Goal: Find specific page/section: Find specific page/section

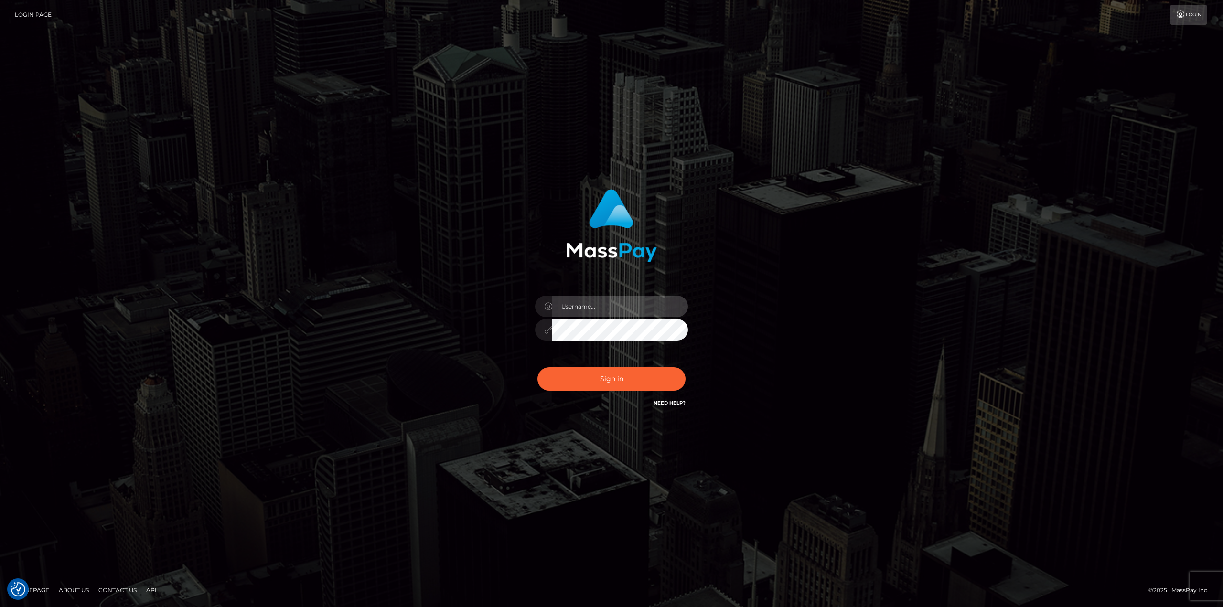
click at [583, 300] on input "text" at bounding box center [620, 307] width 136 height 22
type input "Ahmed"
click at [538, 367] on button "Sign in" at bounding box center [612, 378] width 148 height 23
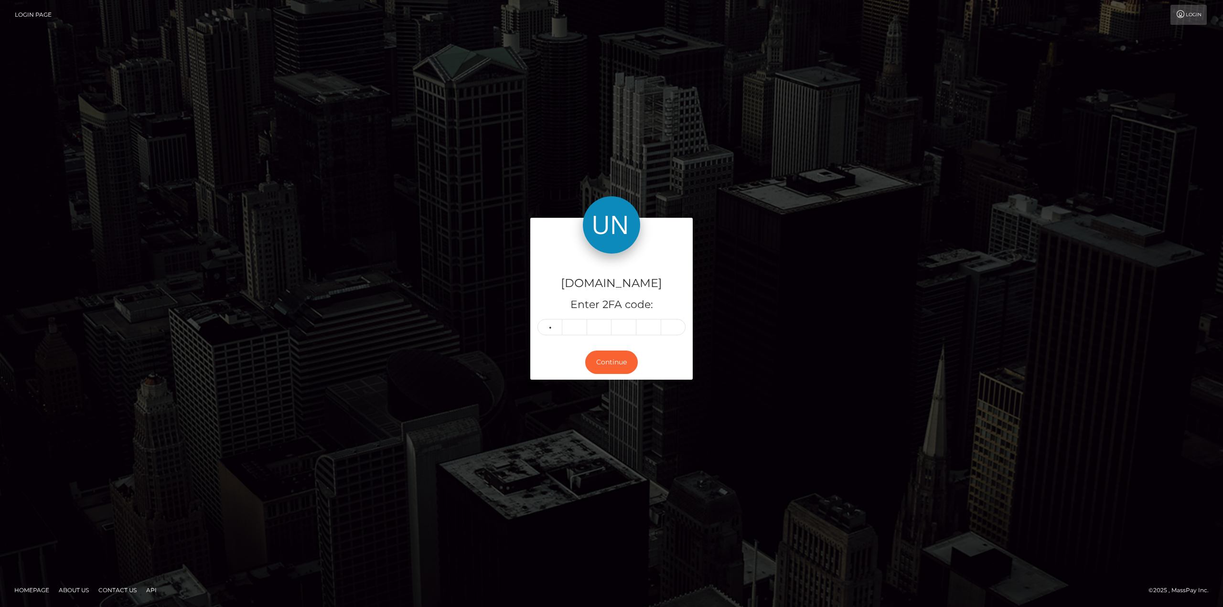
type input "3"
type input "6"
type input "8"
type input "7"
type input "9"
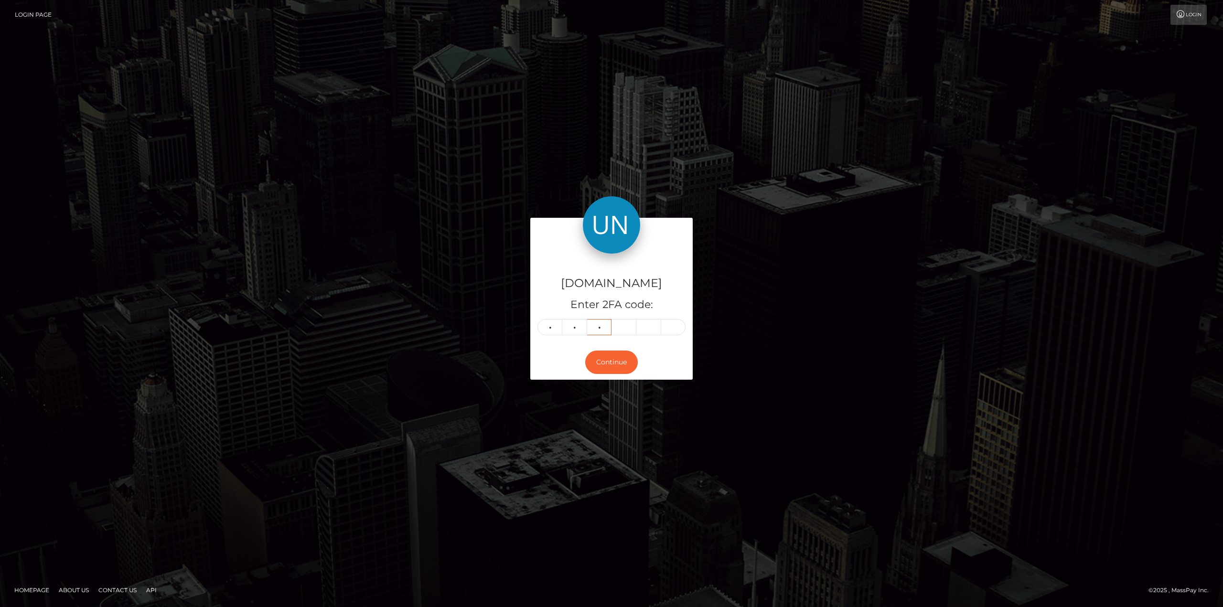
type input "7"
type input "4"
type input "6"
click at [622, 357] on button "Continue" at bounding box center [611, 362] width 53 height 23
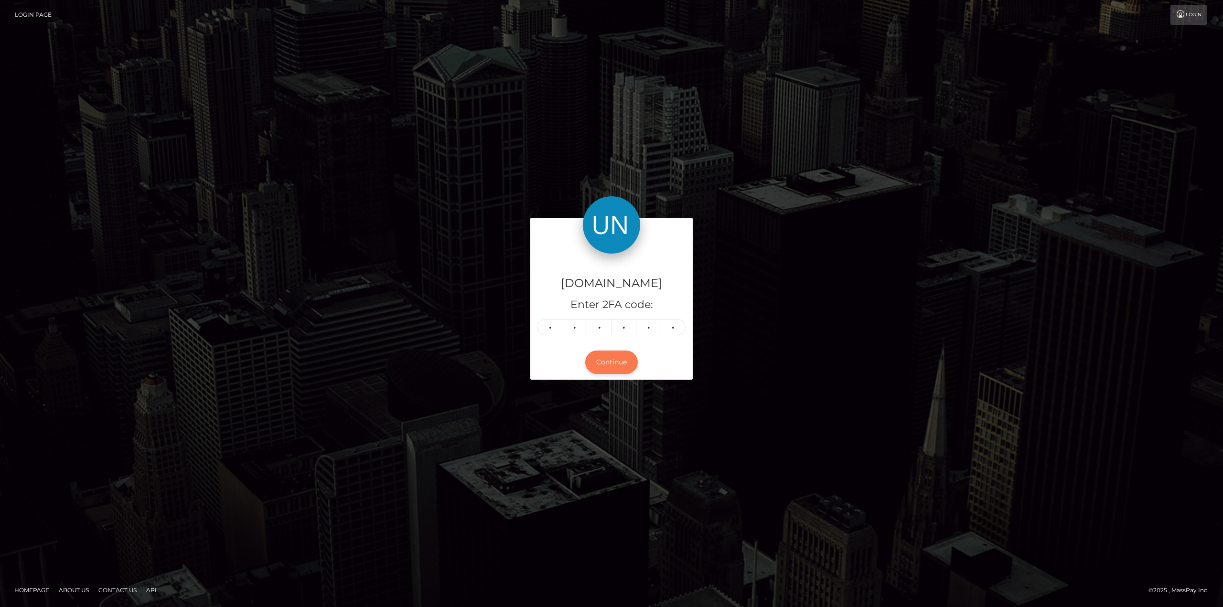
click at [607, 366] on button "Continue" at bounding box center [611, 362] width 53 height 23
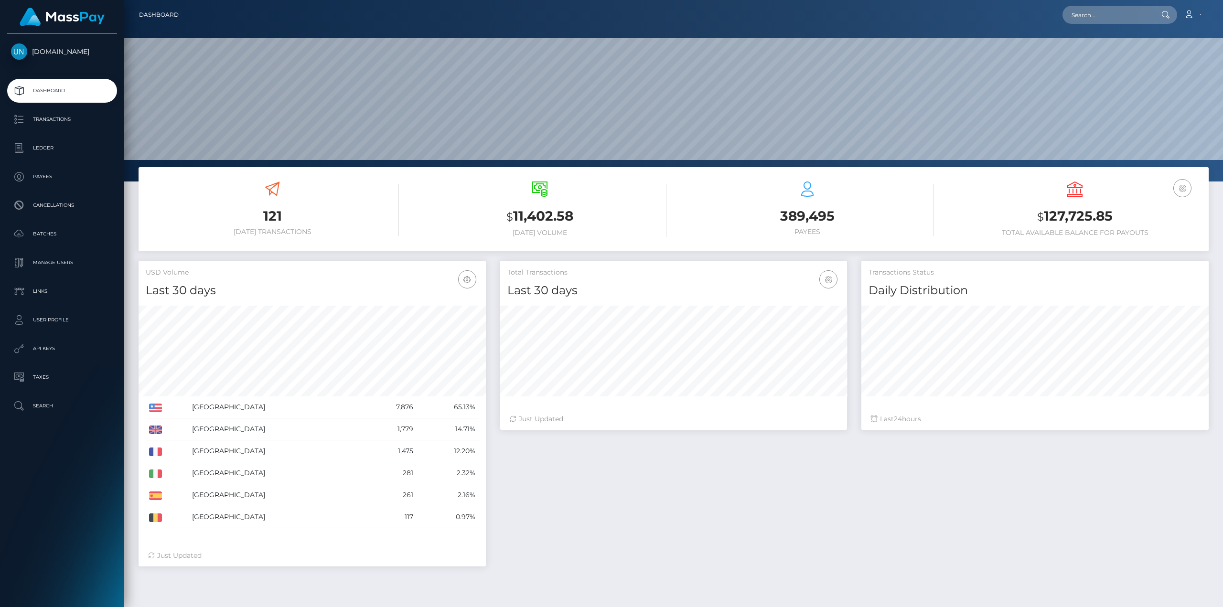
scroll to position [170, 347]
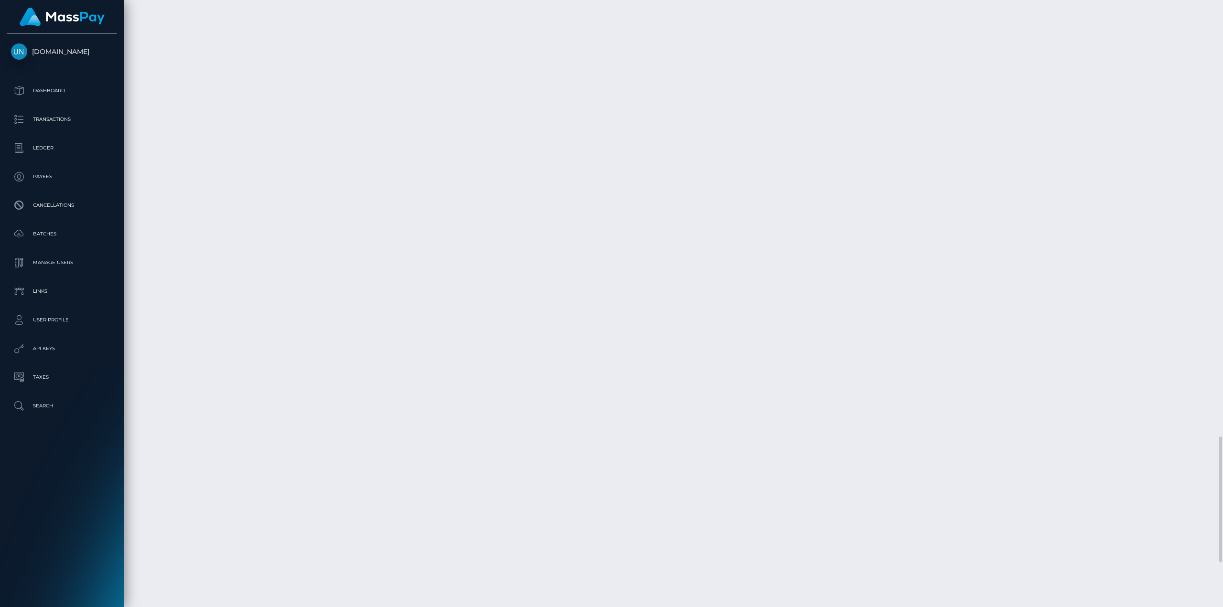
scroll to position [1863, 0]
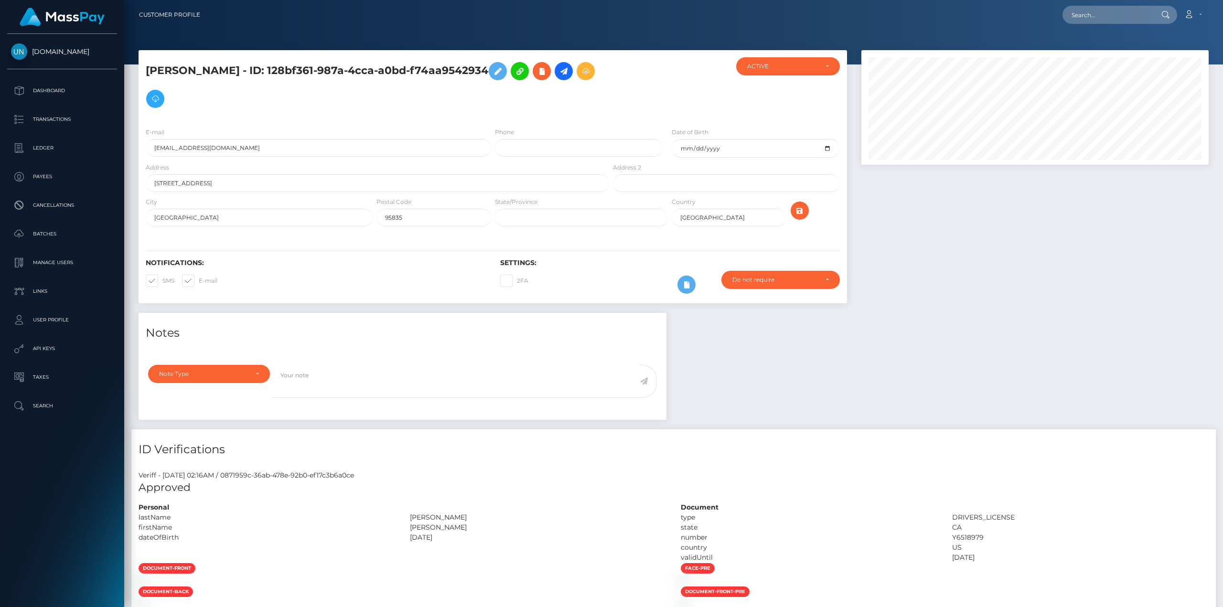
scroll to position [115, 347]
